Goal: Task Accomplishment & Management: Use online tool/utility

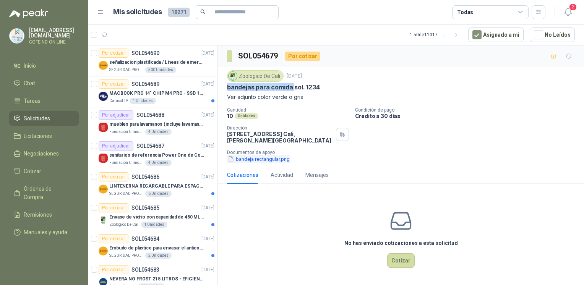
scroll to position [255, 0]
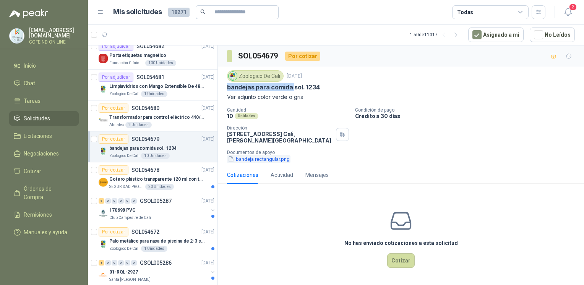
click at [256, 157] on button "bandeja rectangular.png" at bounding box center [258, 159] width 63 height 8
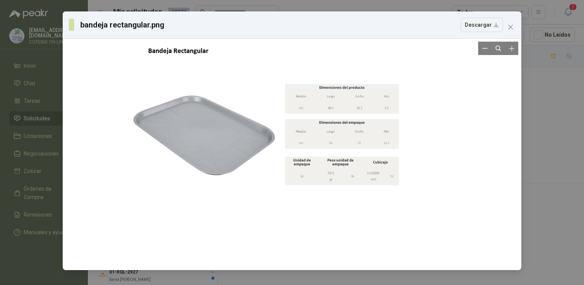
click at [374, 167] on div at bounding box center [292, 155] width 409 height 226
click at [542, 172] on div "bandeja rectangular.png Descargar" at bounding box center [292, 142] width 584 height 285
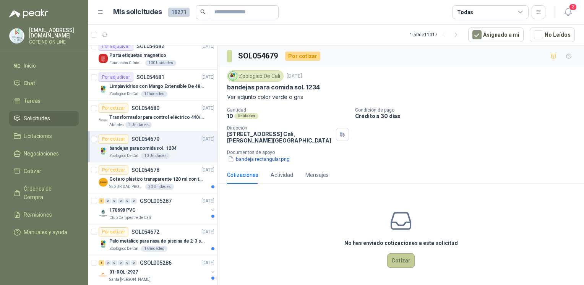
click at [406, 257] on button "Cotizar" at bounding box center [401, 261] width 28 height 15
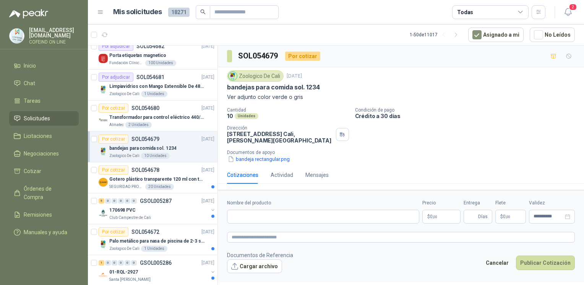
click at [405, 257] on footer "Documentos de Referencia Cargar archivo Cancelar Publicar Cotización" at bounding box center [401, 262] width 348 height 22
click at [285, 156] on button "bandeja rectangular.png" at bounding box center [258, 159] width 63 height 8
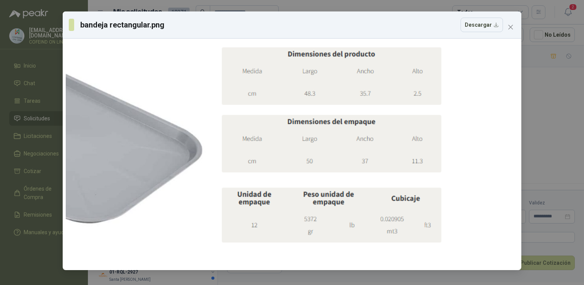
click at [528, 100] on div "bandeja rectangular.png Descargar" at bounding box center [292, 142] width 584 height 285
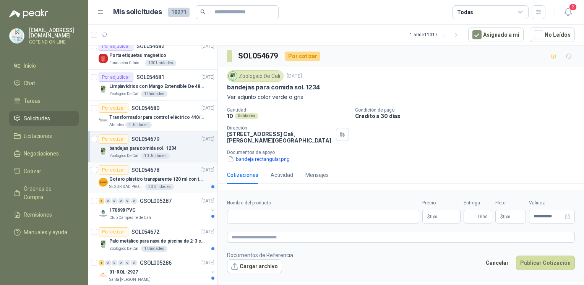
click at [159, 169] on div "Por cotizar SOL054678 [DATE]" at bounding box center [157, 170] width 116 height 9
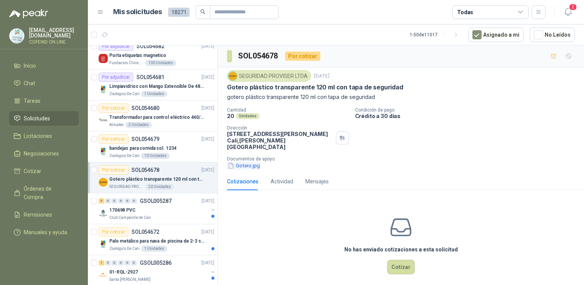
click at [252, 162] on button "Gotero.jpg" at bounding box center [244, 166] width 34 height 8
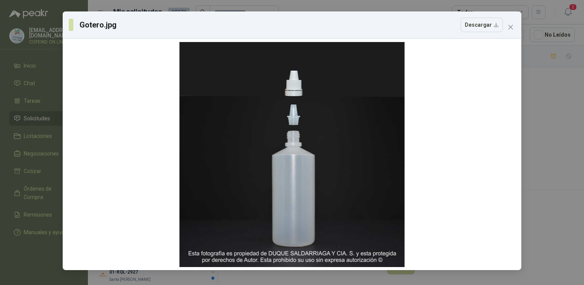
click at [561, 164] on div "Gotero.jpg Descargar" at bounding box center [292, 142] width 584 height 285
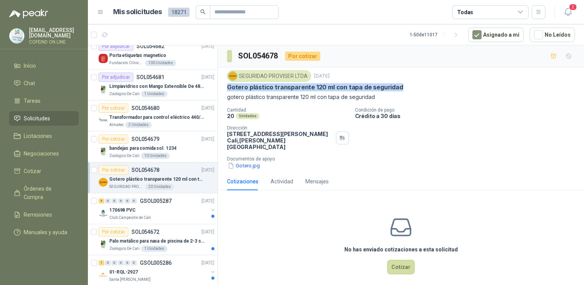
drag, startPoint x: 403, startPoint y: 84, endPoint x: 224, endPoint y: 87, distance: 179.0
click at [224, 87] on div "SEGURIDAD PROVISER LTDA [DATE] Gotero plástico transparente 120 ml con tapa de …" at bounding box center [401, 120] width 366 height 106
copy p "Gotero plástico transparente 120 ml con tapa de seguridad"
click at [406, 260] on button "Cotizar" at bounding box center [401, 267] width 28 height 15
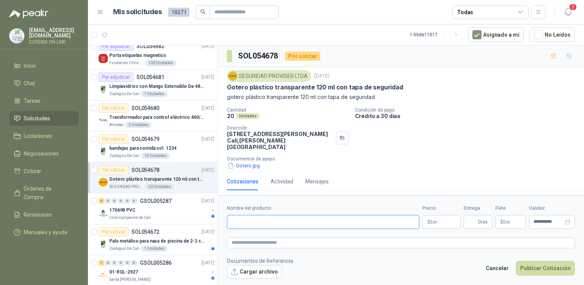
click at [318, 215] on input "Nombre del producto" at bounding box center [323, 222] width 192 height 14
paste input "**********"
type input "**********"
click at [242, 270] on button "Cargar archivo" at bounding box center [254, 272] width 55 height 14
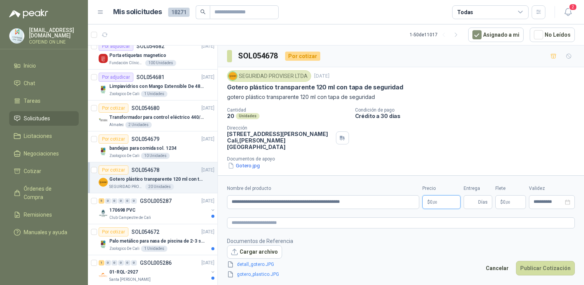
click at [437, 198] on body "[EMAIL_ADDRESS][DOMAIN_NAME] COFEIND ON LINE Inicio Chat Tareas Solicitudes Lic…" at bounding box center [292, 142] width 584 height 285
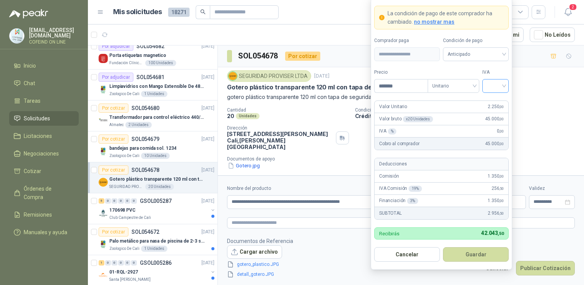
type input "*******"
click at [487, 87] on input "search" at bounding box center [495, 85] width 17 height 11
click at [492, 127] on div "0%" at bounding box center [496, 127] width 14 height 8
click at [479, 254] on button "Guardar" at bounding box center [476, 254] width 66 height 15
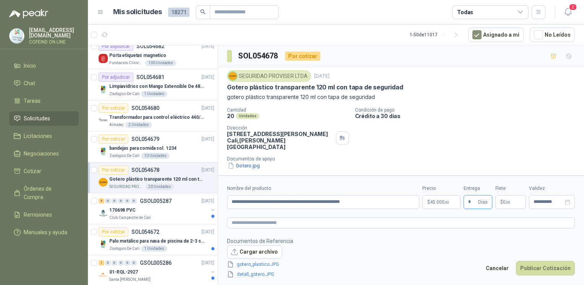
type input "*"
click at [549, 271] on button "Publicar Cotización" at bounding box center [545, 268] width 59 height 15
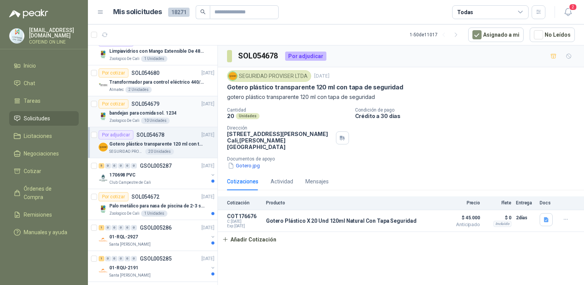
scroll to position [300, 0]
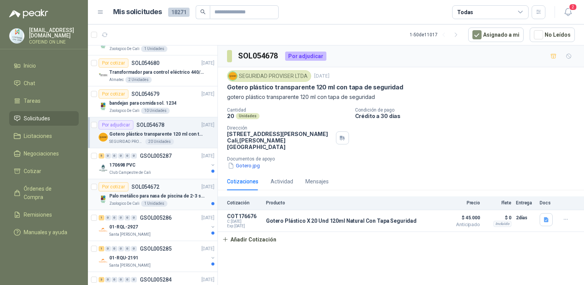
click at [156, 193] on p "Palo metálico para nasa de piscina de 2-3 sol.1115" at bounding box center [156, 196] width 95 height 7
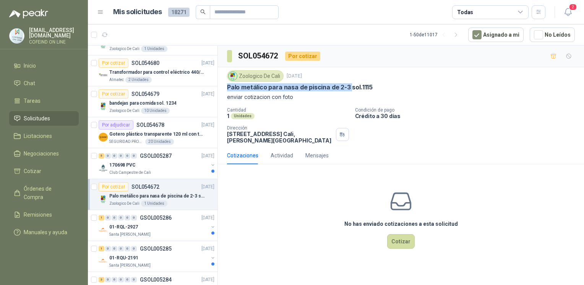
drag, startPoint x: 223, startPoint y: 85, endPoint x: 349, endPoint y: 89, distance: 126.6
click at [349, 89] on div "Zoologico De Cali [DATE] Palo metálico para nasa de piscina de 2-3 sol.1115 env…" at bounding box center [401, 107] width 366 height 80
copy p "Palo metálico para nasa de piscina de 2-3"
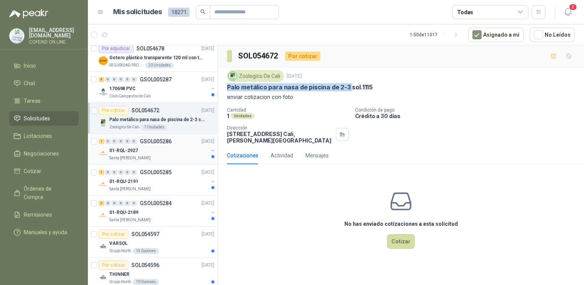
scroll to position [377, 0]
click at [153, 139] on p "GSOL005286" at bounding box center [156, 140] width 32 height 5
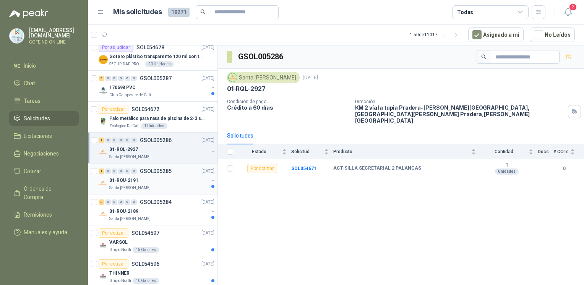
click at [130, 185] on p "Santa [PERSON_NAME]" at bounding box center [129, 188] width 41 height 6
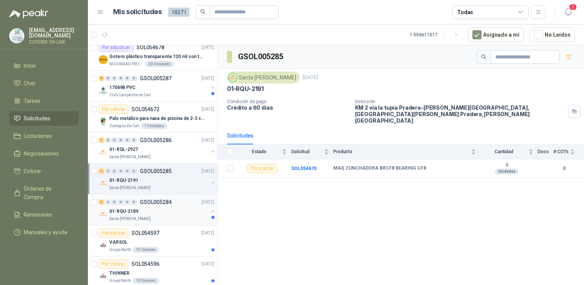
click at [164, 211] on div "01-RQU-2189" at bounding box center [158, 211] width 99 height 9
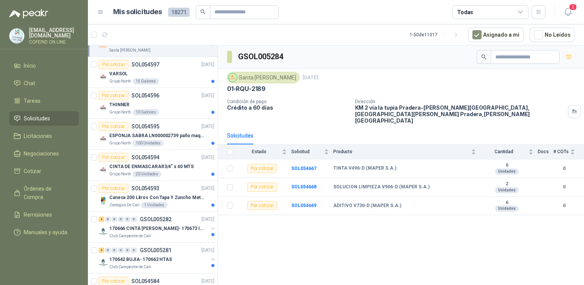
scroll to position [551, 0]
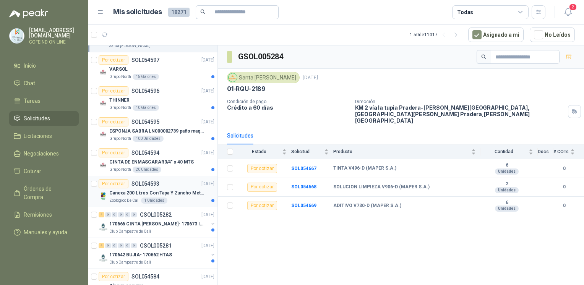
click at [119, 189] on div "Caneca 200 Litros Con Tapa Y Zuncho Metalico" at bounding box center [161, 193] width 105 height 9
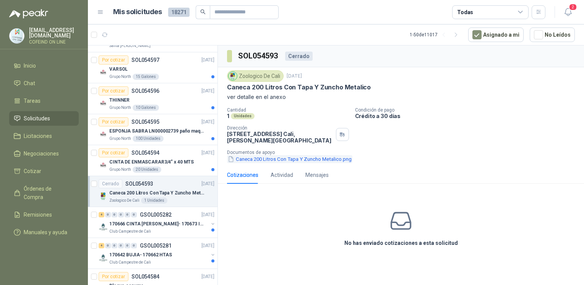
click at [268, 162] on button "Caneca 200 Litros Con Tapa Y Zuncho Metalico.png" at bounding box center [289, 159] width 125 height 8
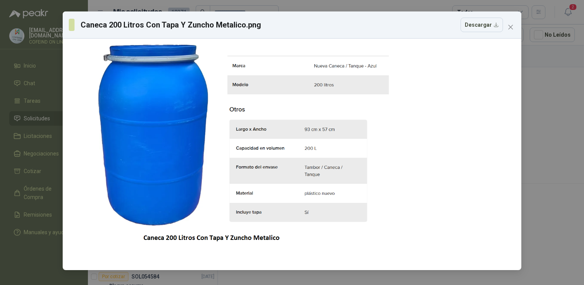
click at [540, 105] on div "Caneca 200 Litros Con Tapa Y Zuncho Metalico.png Descargar" at bounding box center [292, 142] width 584 height 285
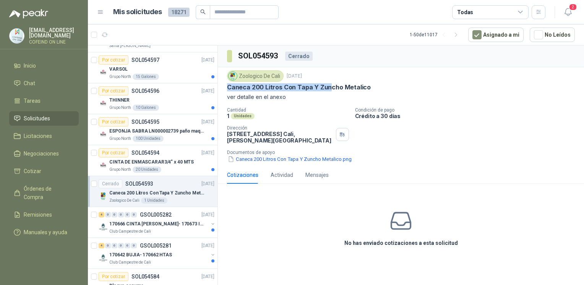
drag, startPoint x: 222, startPoint y: 83, endPoint x: 327, endPoint y: 91, distance: 105.1
click at [327, 91] on div "Zoologico De Cali [DATE] Caneca 200 Litros Con Tapa Y Zuncho Metalico ver detal…" at bounding box center [401, 116] width 366 height 99
click at [327, 91] on div "Zoologico De Cali [DATE] Caneca 200 Litros Con Tapa Y Zuncho Metalico ver detal…" at bounding box center [401, 85] width 348 height 31
click at [362, 91] on p "Caneca 200 Litros Con Tapa Y Zuncho Metalico" at bounding box center [299, 87] width 144 height 8
drag, startPoint x: 372, startPoint y: 86, endPoint x: 228, endPoint y: 84, distance: 144.2
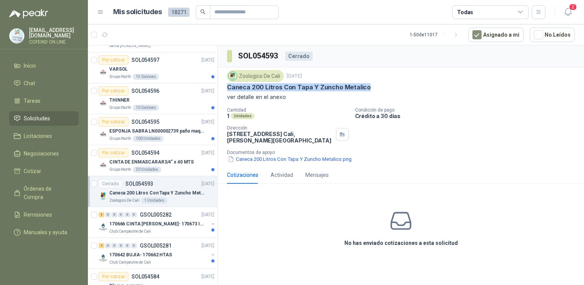
click at [228, 84] on div "Caneca 200 Litros Con Tapa Y Zuncho Metalico" at bounding box center [401, 87] width 348 height 8
copy p "Caneca 200 Litros Con Tapa Y Zuncho Metalico"
click at [267, 159] on button "Caneca 200 Litros Con Tapa Y Zuncho Metalico.png" at bounding box center [289, 159] width 125 height 8
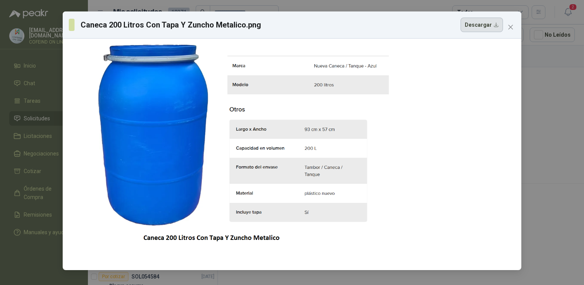
click at [469, 28] on button "Descargar" at bounding box center [482, 25] width 42 height 15
click at [551, 174] on div "Caneca 200 Litros Con Tapa Y Zuncho Metalico.png Descargar" at bounding box center [292, 142] width 584 height 285
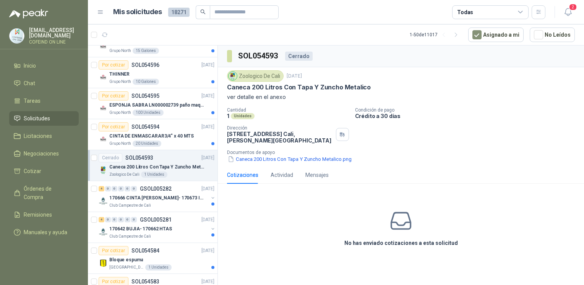
scroll to position [583, 0]
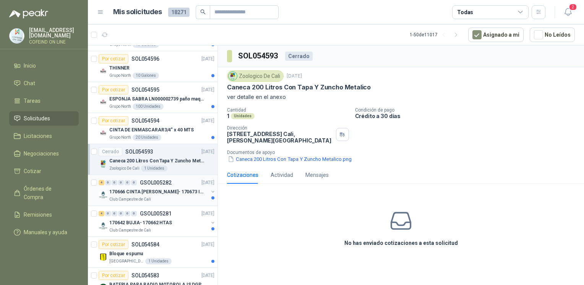
click at [165, 198] on div "Club Campestre de Cali" at bounding box center [158, 200] width 99 height 6
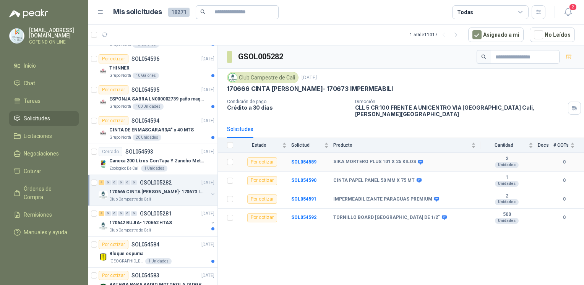
click at [306, 159] on td "SOL054589" at bounding box center [312, 162] width 42 height 19
click at [305, 159] on b "SOL054589" at bounding box center [303, 161] width 25 height 5
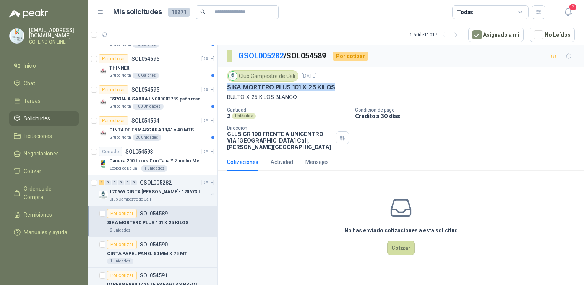
drag, startPoint x: 315, startPoint y: 104, endPoint x: 226, endPoint y: 85, distance: 90.9
click at [226, 85] on div "Club Campestre de Cali [DATE] SIKA MORTERO PLUS 101 X 25 KILOS BULTO X 25 KILOS…" at bounding box center [401, 110] width 366 height 86
copy p "SIKA MORTERO PLUS 101 X 25 KILOS"
click at [398, 241] on button "Cotizar" at bounding box center [401, 248] width 28 height 15
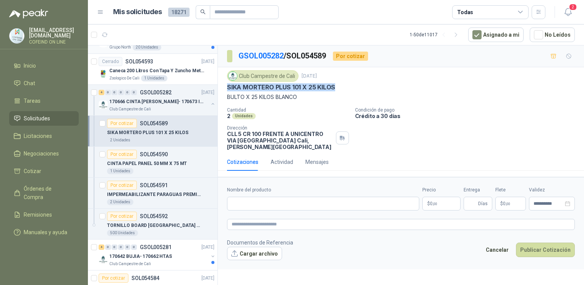
scroll to position [673, 0]
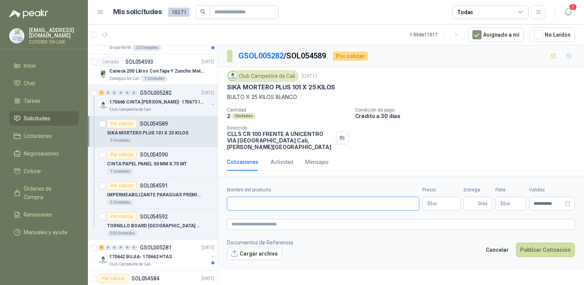
click at [280, 197] on input "Nombre del producto" at bounding box center [323, 204] width 192 height 14
paste input "**********"
click at [242, 200] on input "**********" at bounding box center [323, 204] width 192 height 14
type input "**********"
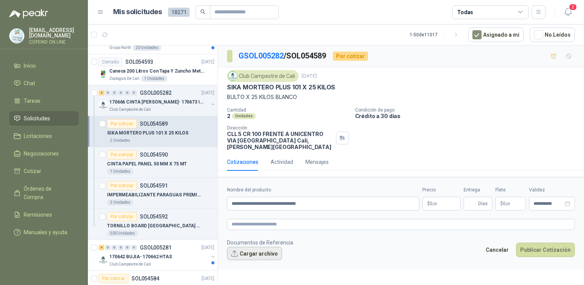
click at [248, 247] on button "Cargar archivo" at bounding box center [254, 254] width 55 height 14
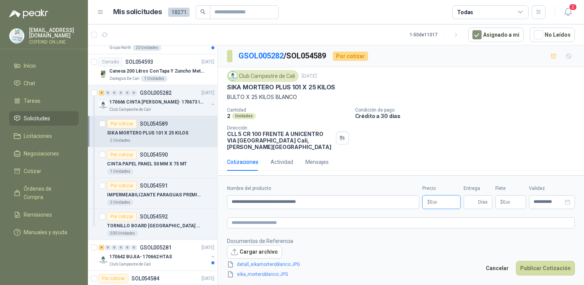
click at [433, 198] on body "[EMAIL_ADDRESS][DOMAIN_NAME] COFEIND ON LINE Inicio Chat Tareas Solicitudes Lic…" at bounding box center [292, 142] width 584 height 285
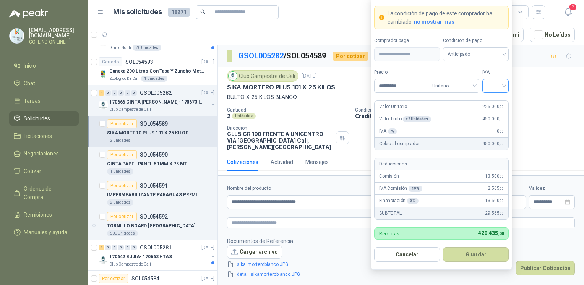
click at [494, 86] on input "search" at bounding box center [495, 85] width 17 height 11
click at [490, 128] on div "0%" at bounding box center [496, 127] width 14 height 8
click at [390, 85] on input "*********" at bounding box center [401, 86] width 53 height 13
click at [392, 86] on input "*********" at bounding box center [401, 86] width 53 height 13
click at [497, 91] on span "0%" at bounding box center [495, 85] width 17 height 11
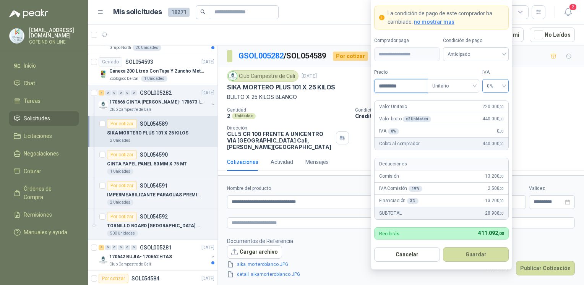
type input "*********"
click at [494, 127] on div "0%" at bounding box center [496, 127] width 14 height 8
click at [460, 261] on button "Guardar" at bounding box center [476, 254] width 66 height 15
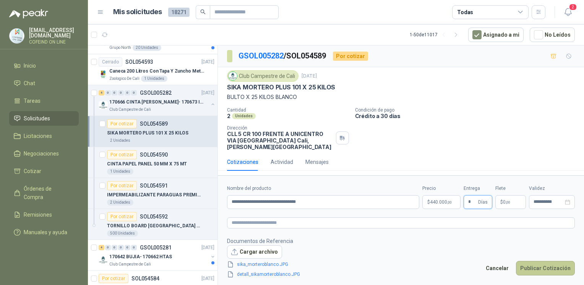
type input "*"
click at [560, 267] on button "Publicar Cotización" at bounding box center [545, 268] width 59 height 15
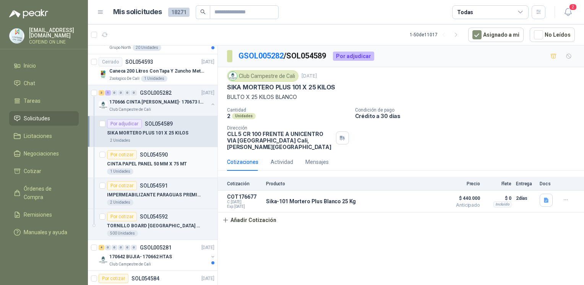
click at [137, 169] on div "1 Unidades" at bounding box center [160, 172] width 107 height 6
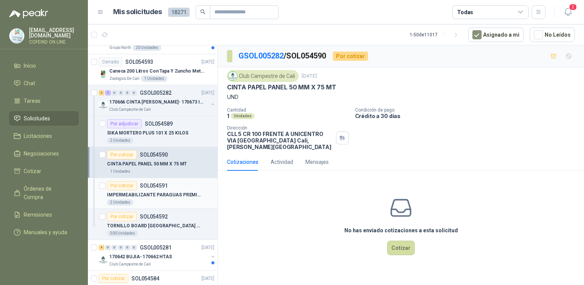
click at [154, 200] on div "2 Unidades" at bounding box center [160, 203] width 107 height 6
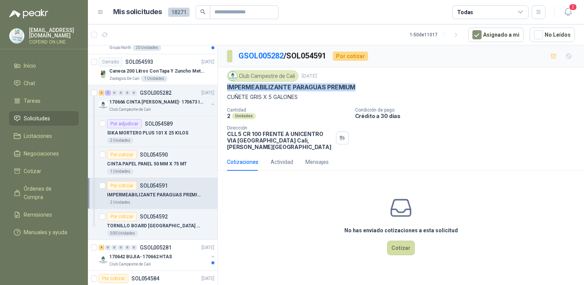
drag, startPoint x: 224, startPoint y: 86, endPoint x: 369, endPoint y: 89, distance: 144.2
click at [369, 89] on div "Club Campestre de Cali [DATE] IMPERMEABILIZANTE PARAGUAS PREMIUM CUÑETE GRIS X …" at bounding box center [401, 110] width 366 height 86
copy p "IMPERMEABILIZANTE PARAGUAS PREMIUM"
click at [117, 226] on p "TORNILLO BOARD [GEOGRAPHIC_DATA] DE 1/2"" at bounding box center [154, 226] width 95 height 7
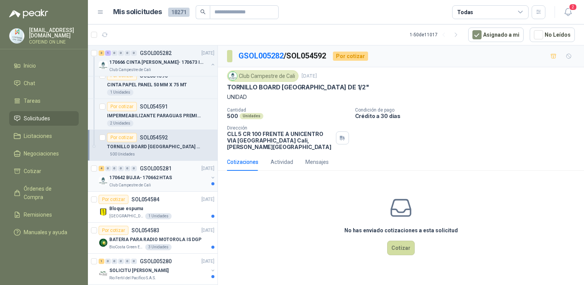
scroll to position [759, 0]
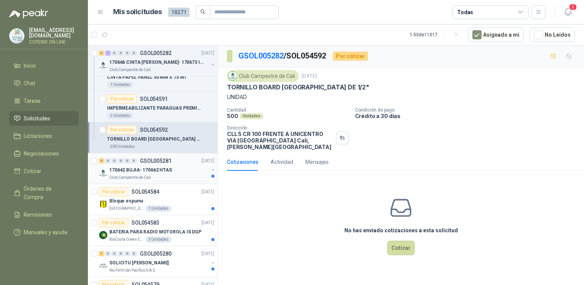
click at [151, 175] on div "Club Campestre de Cali" at bounding box center [158, 178] width 99 height 6
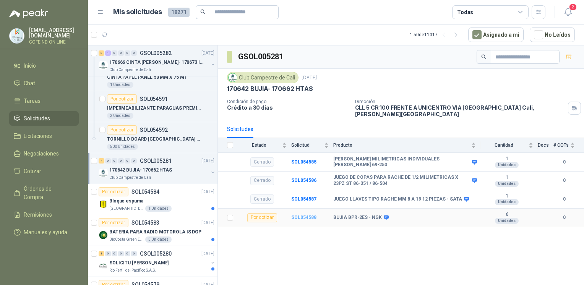
click at [305, 215] on b "SOL054588" at bounding box center [303, 217] width 25 height 5
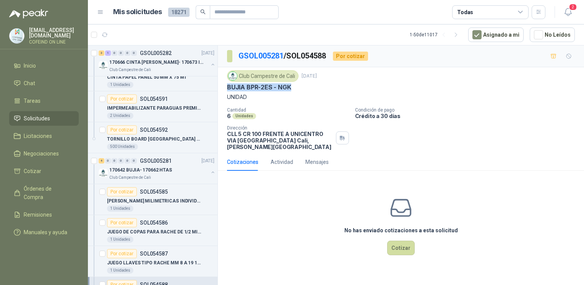
drag, startPoint x: 296, startPoint y: 88, endPoint x: 227, endPoint y: 88, distance: 68.4
click at [227, 88] on div "BUJIA BPR-2ES - NGK" at bounding box center [401, 87] width 348 height 8
copy p "BUJIA BPR-2ES - NGK"
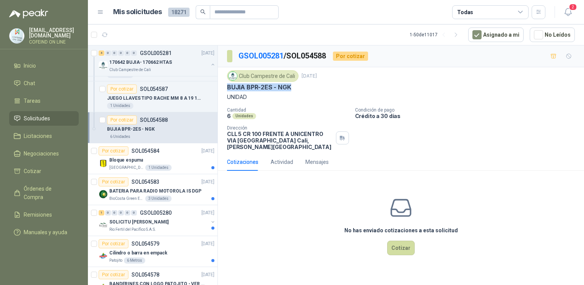
scroll to position [946, 0]
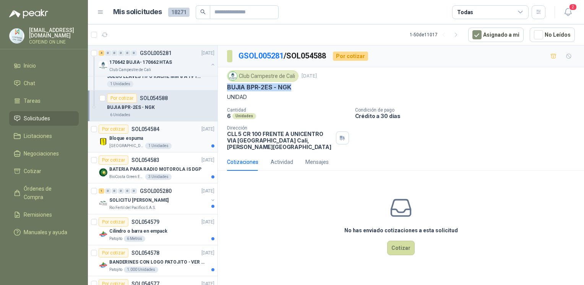
click at [159, 134] on div "Bloque espuma" at bounding box center [161, 138] width 105 height 9
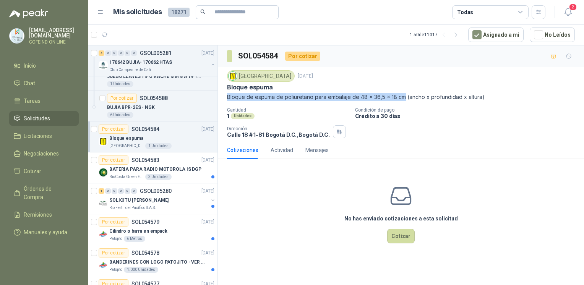
drag, startPoint x: 226, startPoint y: 98, endPoint x: 404, endPoint y: 100, distance: 177.4
click at [404, 100] on div "[GEOGRAPHIC_DATA] [DATE] Bloque espuma Bloque de espuma de poliuretano para emb…" at bounding box center [401, 104] width 366 height 74
copy p "Bloque de espuma de poliuretano para embalaje de 48 x 36,5 x 18 cm"
click at [143, 166] on p "BATERIA PARA RADIO MOTOROLA IS DGP" at bounding box center [155, 169] width 92 height 7
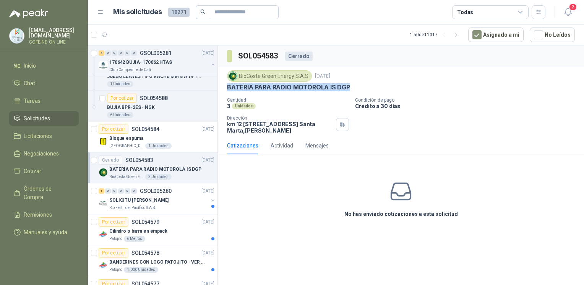
drag, startPoint x: 224, startPoint y: 86, endPoint x: 355, endPoint y: 93, distance: 131.3
click at [355, 93] on div "BioCosta [PERSON_NAME] Energy S.A.S [DATE] BATERIA PARA RADIO MOTOROLA IS DGP C…" at bounding box center [401, 102] width 366 height 70
copy p "BATERIA PARA RADIO MOTOROLA IS DGP"
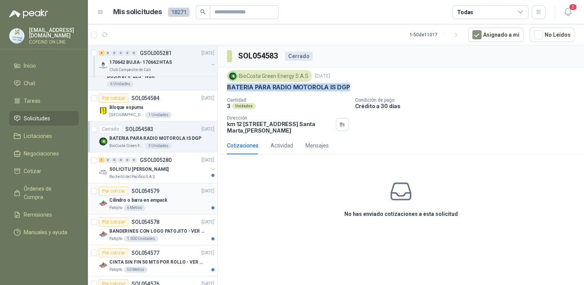
scroll to position [980, 0]
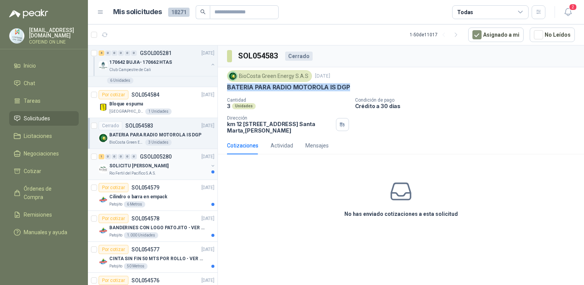
click at [146, 171] on p "Rio Fertil del Pacífico S.A.S." at bounding box center [132, 174] width 47 height 6
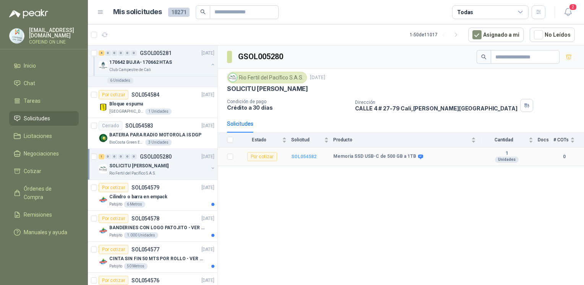
click at [301, 154] on b "SOL054582" at bounding box center [303, 156] width 25 height 5
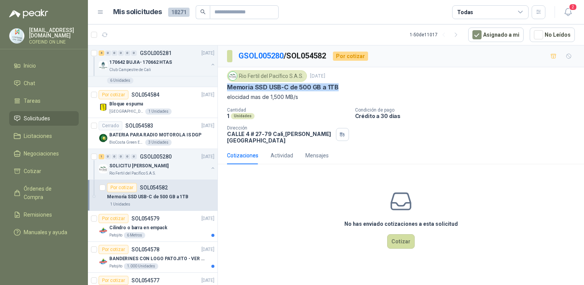
drag, startPoint x: 224, startPoint y: 85, endPoint x: 343, endPoint y: 86, distance: 118.5
click at [343, 86] on div "Rio Fertil [PERSON_NAME] S.A.S. [DATE] Memoria SSD USB-C de 500 GB a 1TB elocid…" at bounding box center [401, 107] width 366 height 80
copy p "Memoria SSD USB-C de 500 GB a 1TB"
